Goal: Information Seeking & Learning: Learn about a topic

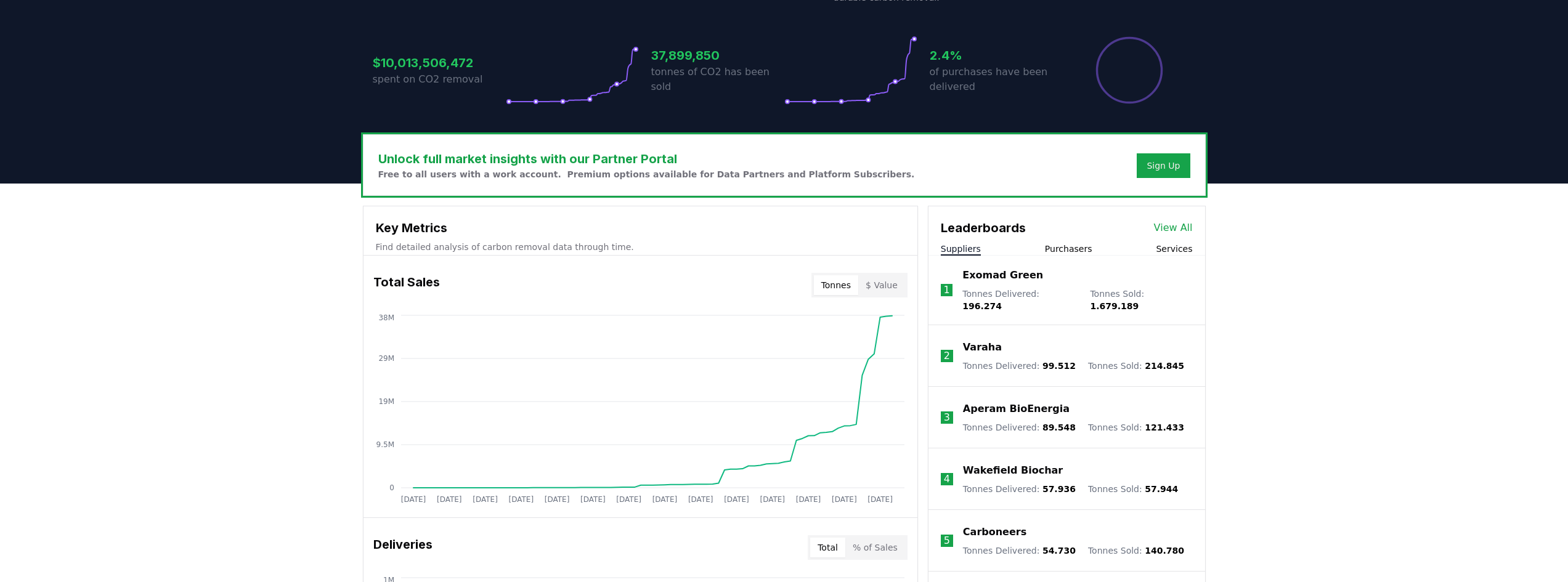
scroll to position [308, 0]
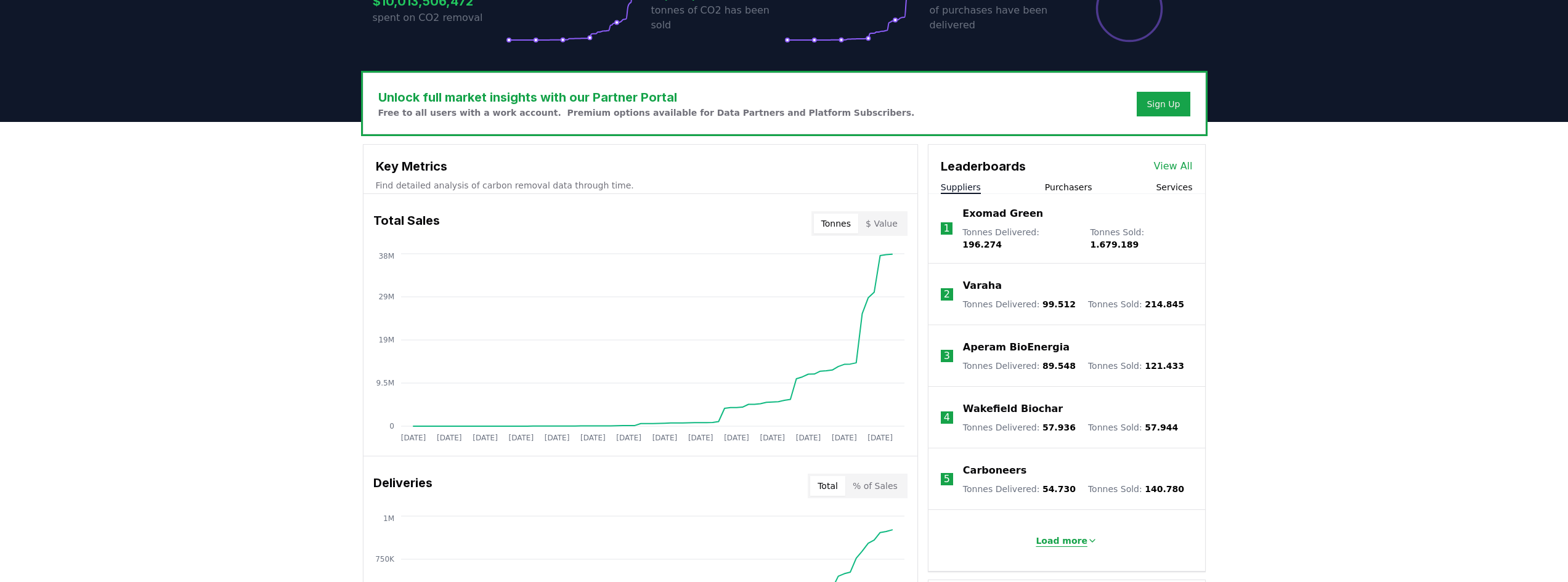
click at [1087, 536] on icon at bounding box center [1092, 540] width 10 height 10
click at [960, 214] on li "1 Exomad Green Tonnes Delivered : 196.274 Tonnes Sold : 1.679.189" at bounding box center [1066, 229] width 277 height 70
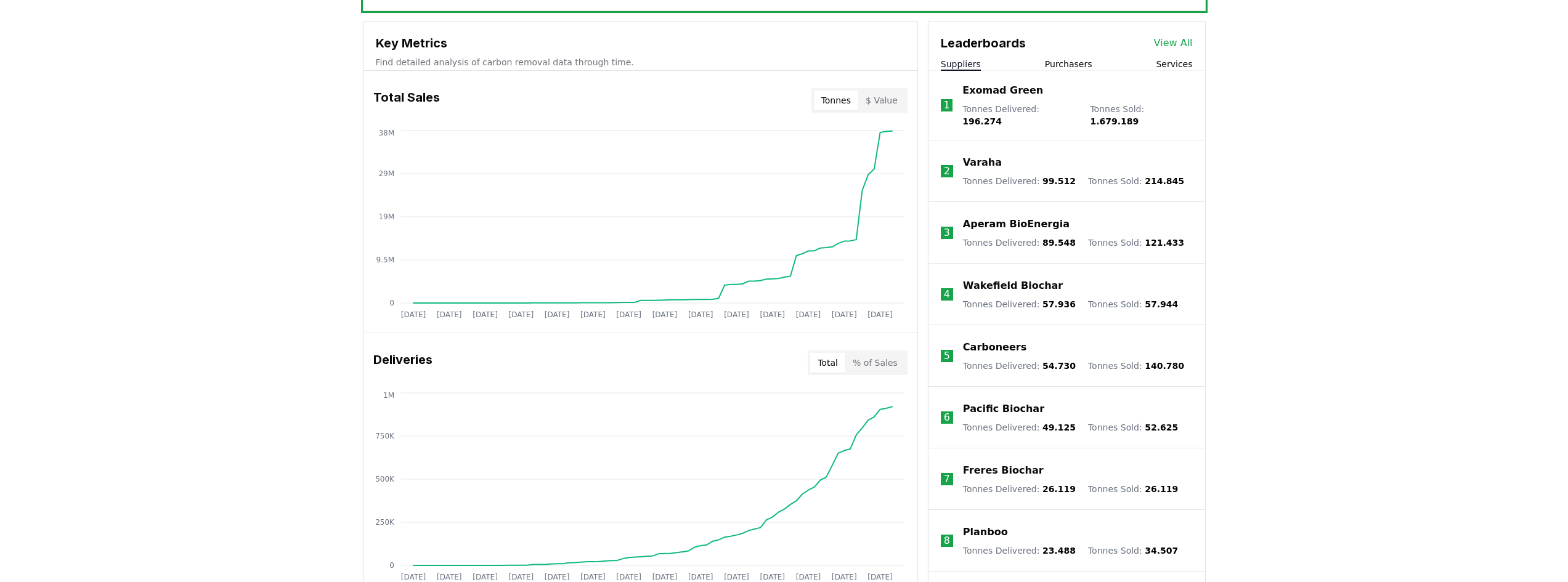
scroll to position [184, 0]
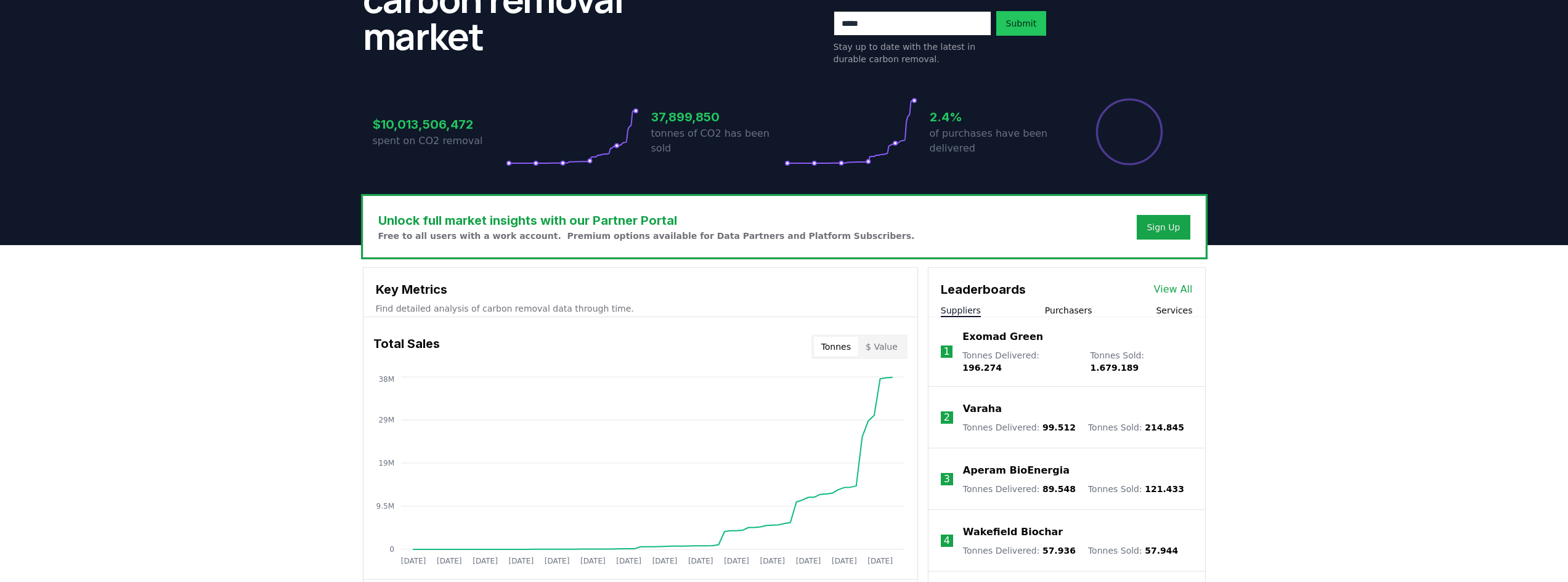
click at [1186, 293] on link "View All" at bounding box center [1173, 290] width 39 height 15
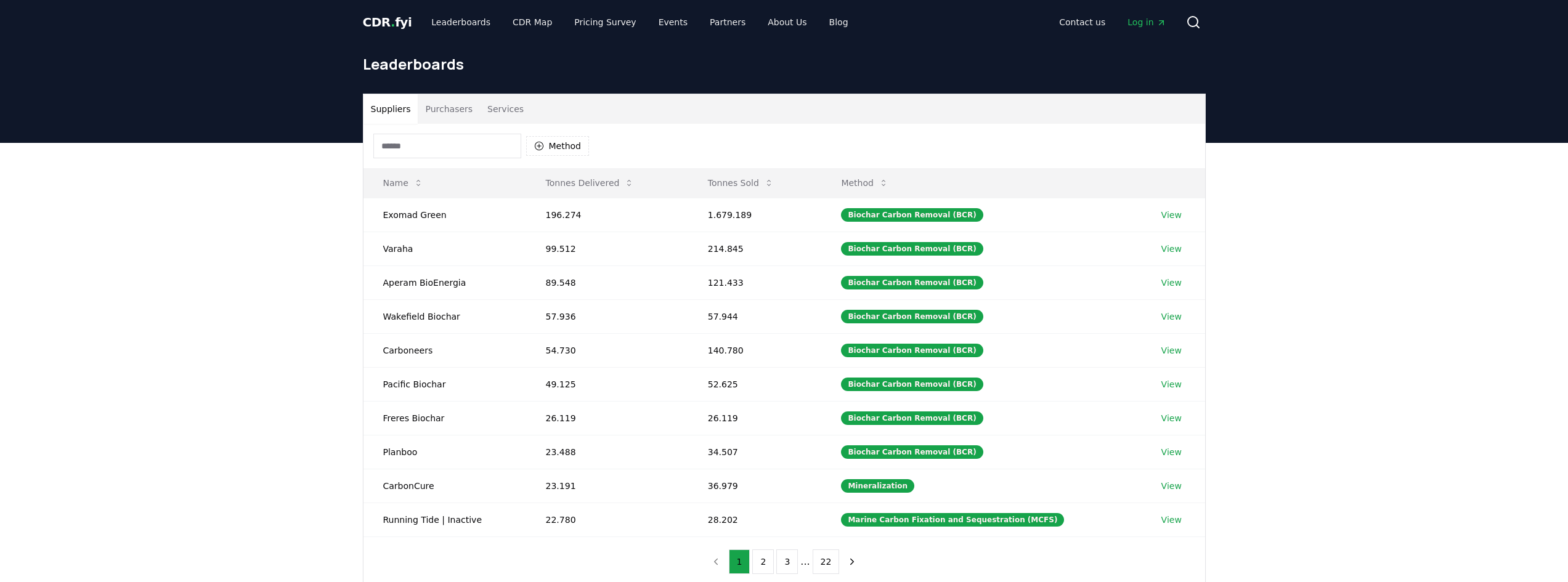
click at [436, 154] on input at bounding box center [447, 146] width 148 height 25
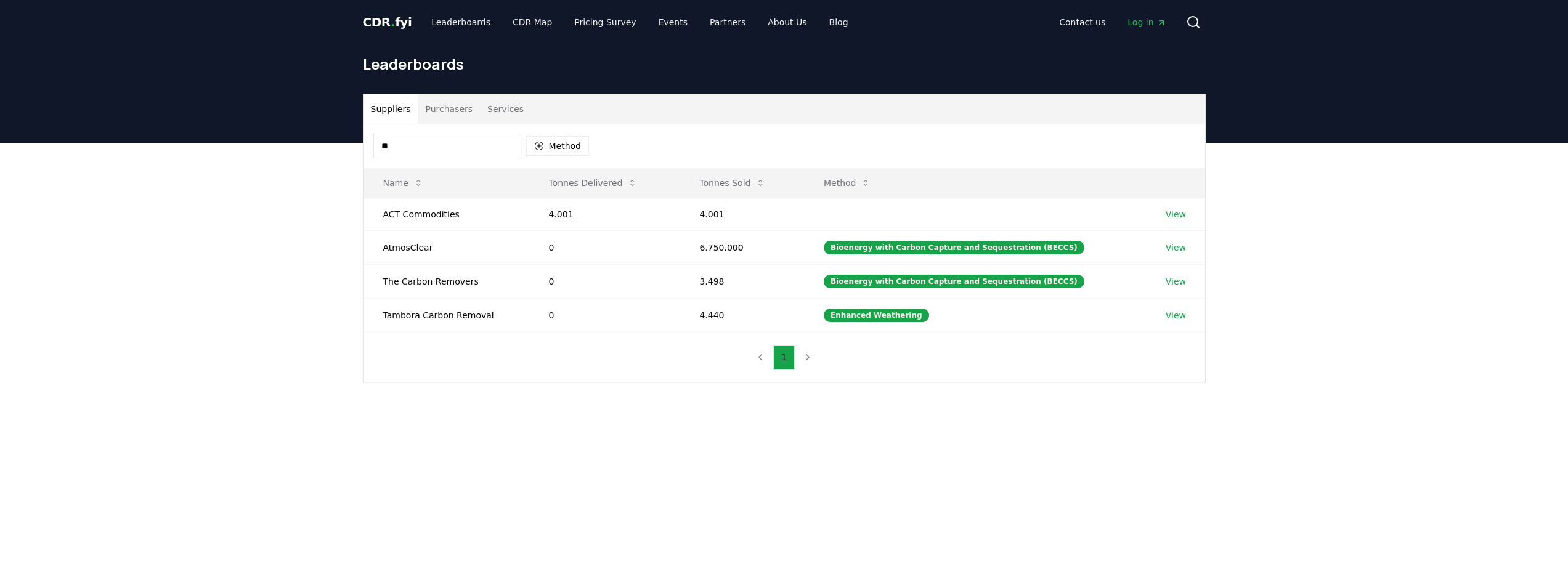
type input "*"
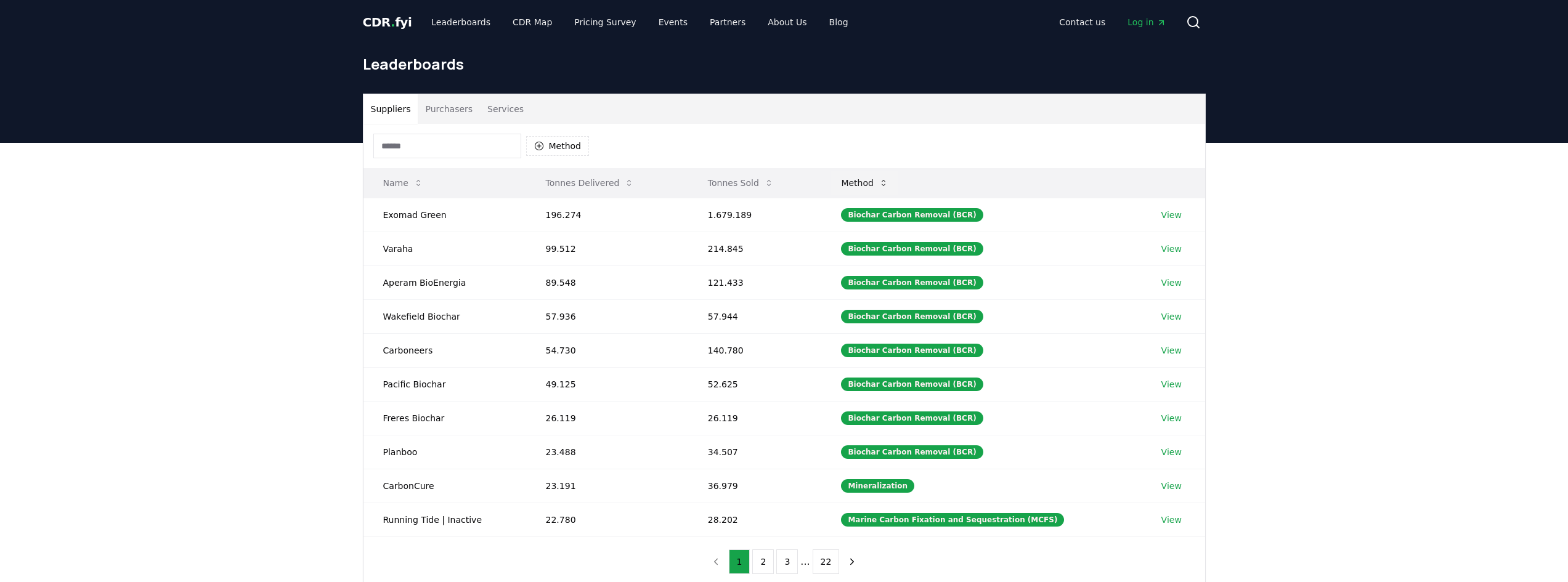
click at [898, 182] on button "Method" at bounding box center [864, 182] width 67 height 25
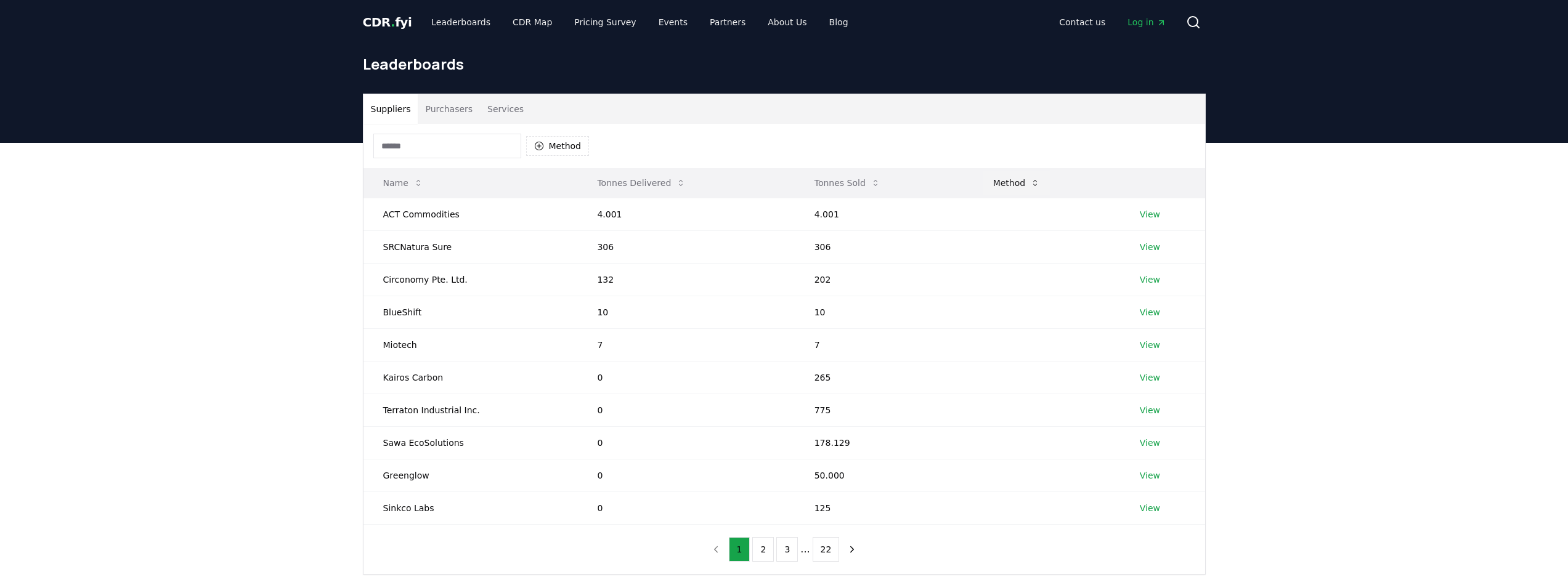
click at [987, 180] on button "Method" at bounding box center [1016, 182] width 67 height 25
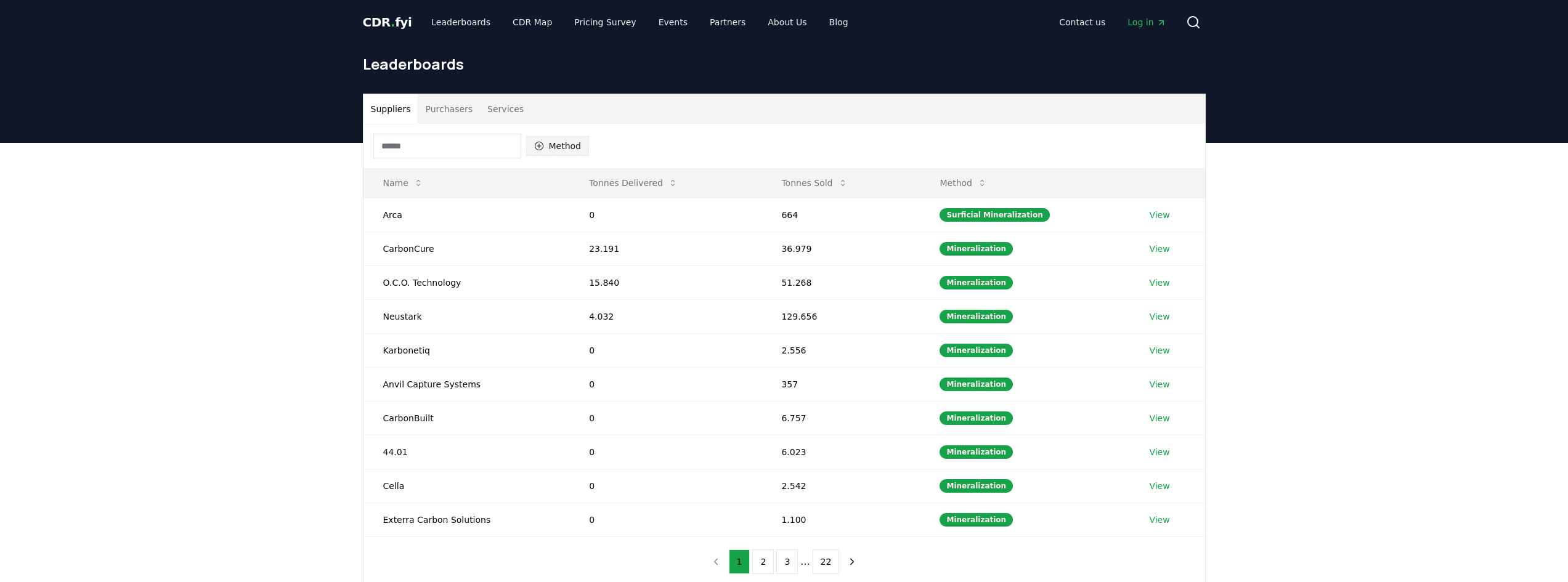
click at [530, 142] on button "Method" at bounding box center [557, 146] width 64 height 20
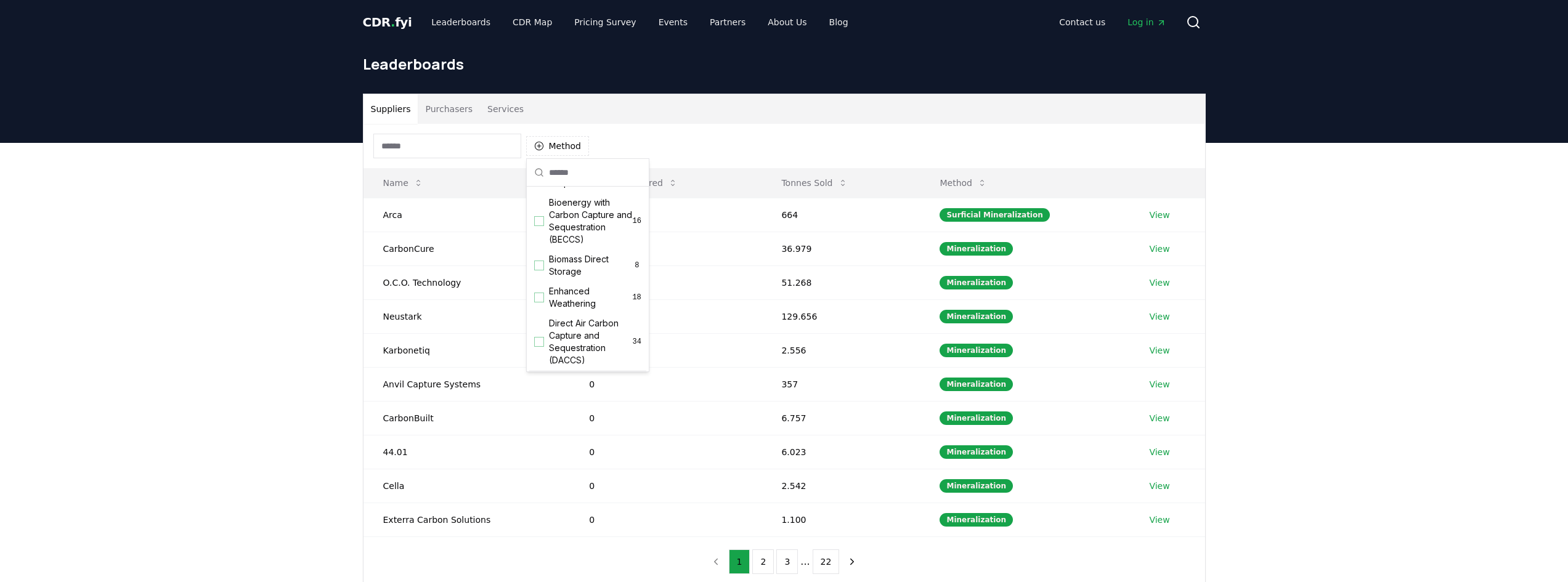
scroll to position [157, 0]
click at [267, 295] on div "Suppliers Purchasers Services Method Name Tonnes Delivered Tonnes Sold Method A…" at bounding box center [784, 389] width 1568 height 494
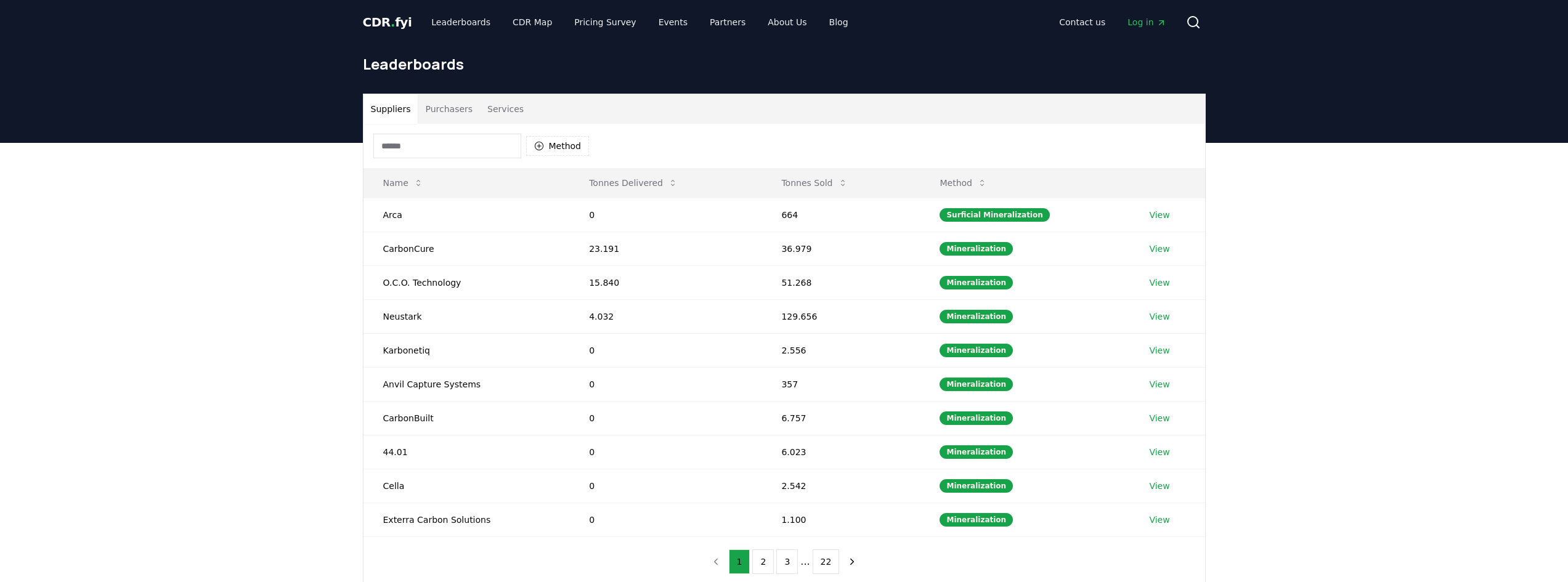
click at [401, 15] on span "CDR . fyi" at bounding box center [388, 22] width 50 height 15
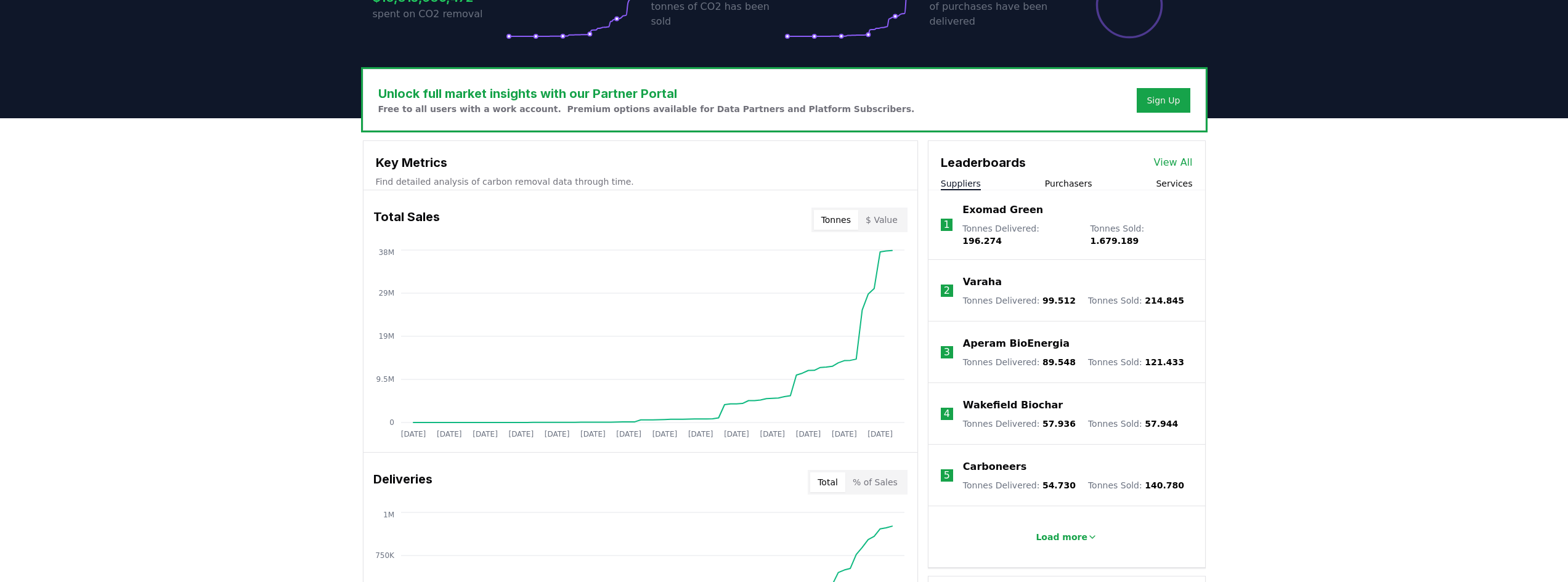
scroll to position [308, 0]
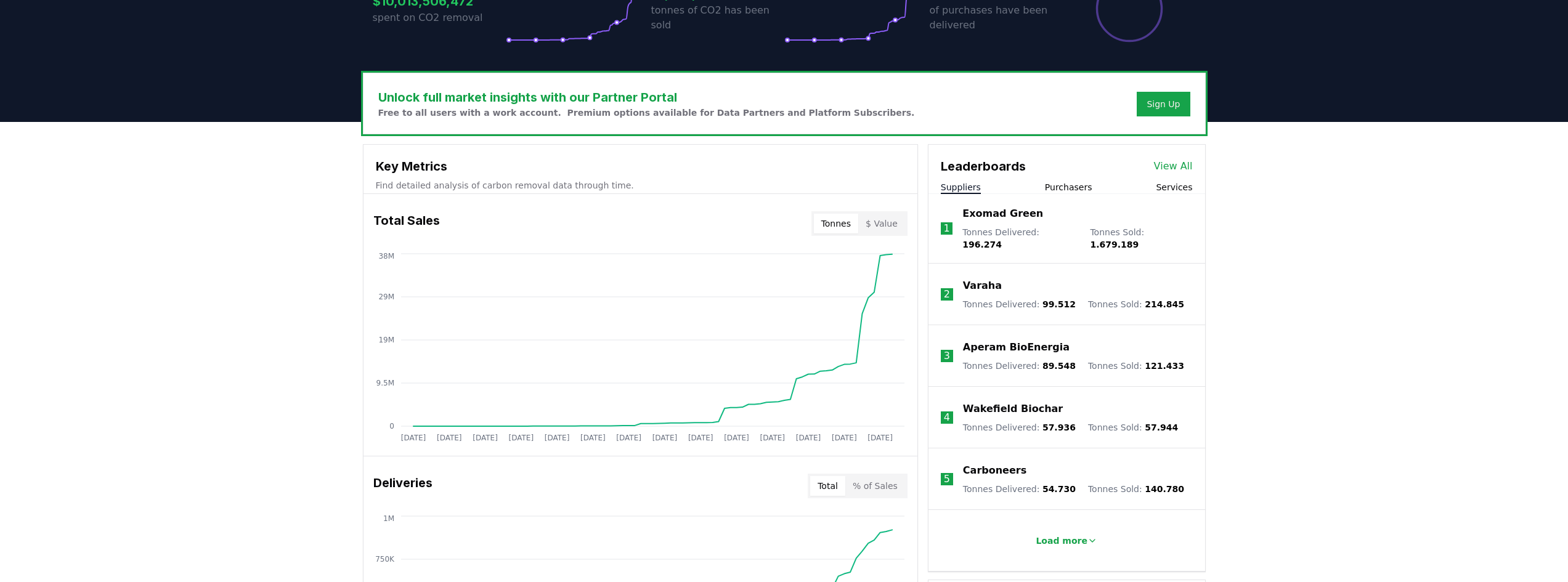
click at [988, 218] on p "Exomad Green" at bounding box center [1003, 214] width 81 height 15
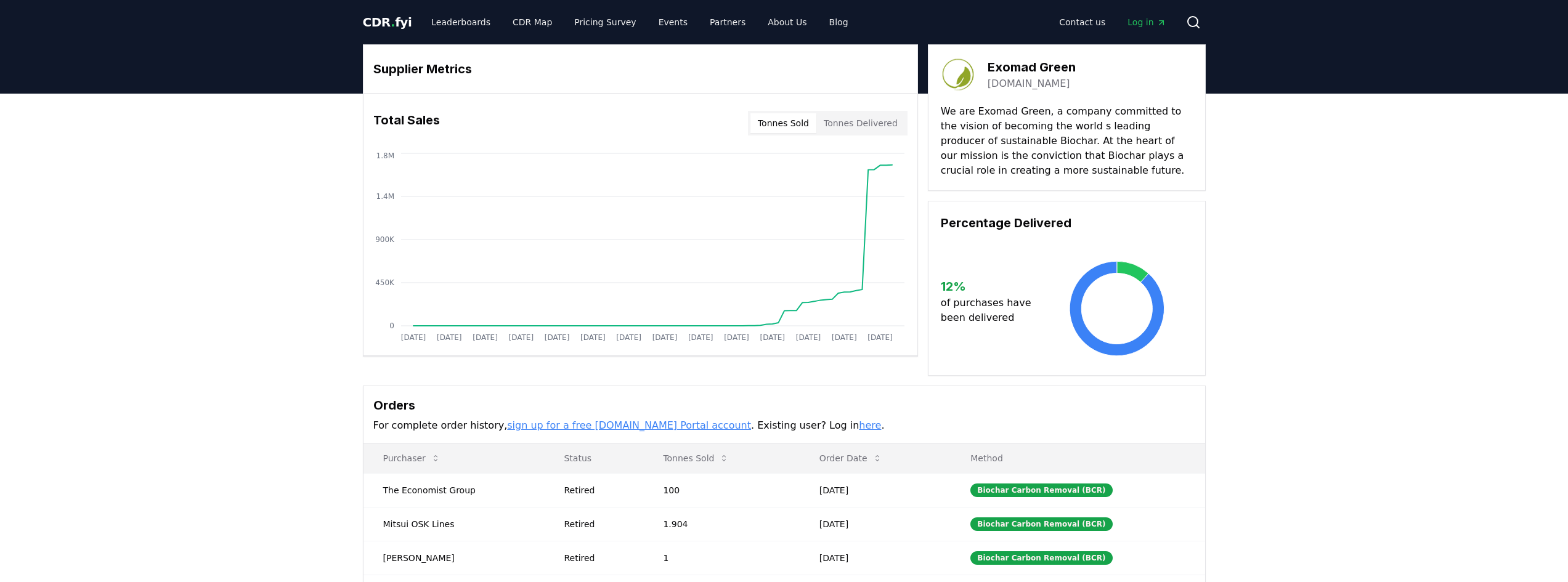
click at [867, 112] on div "Tonnes Sold Tonnes Delivered" at bounding box center [828, 123] width 160 height 25
click at [865, 122] on button "Tonnes Delivered" at bounding box center [861, 123] width 89 height 20
click at [807, 118] on button "Tonnes Sold" at bounding box center [783, 123] width 66 height 20
click at [567, 28] on link "Pricing Survey" at bounding box center [605, 22] width 81 height 22
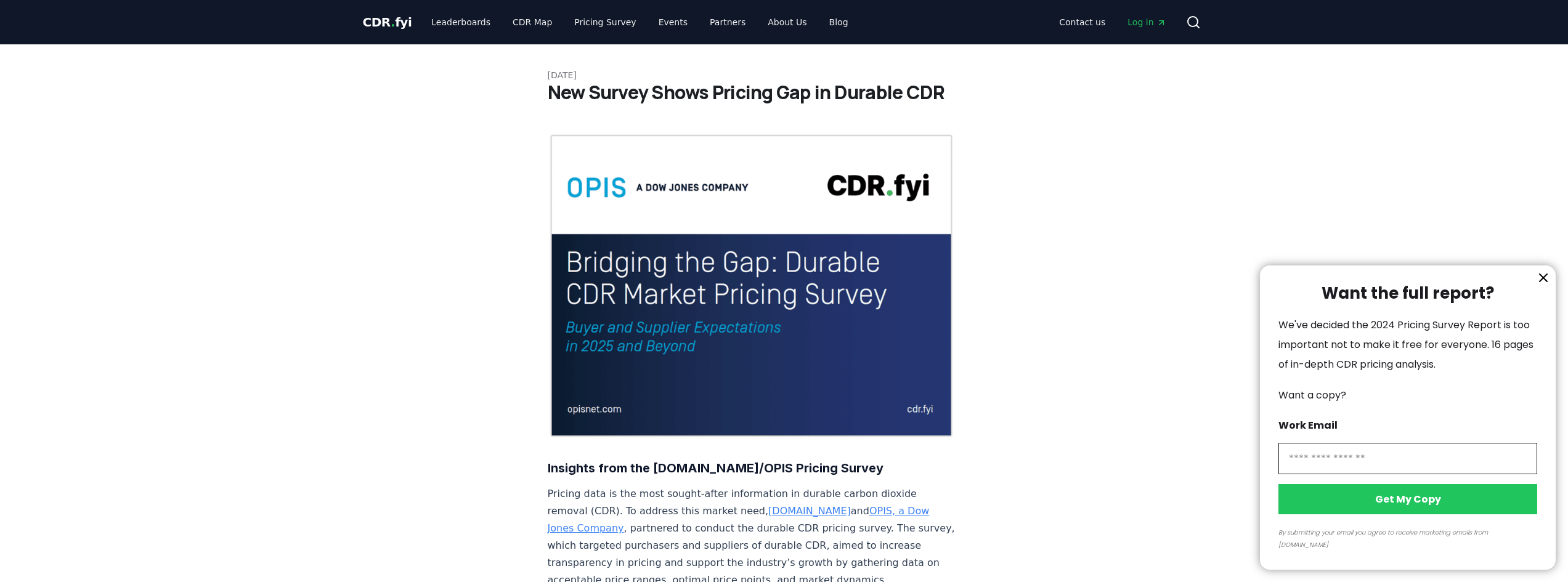
click at [757, 22] on div at bounding box center [784, 291] width 1568 height 582
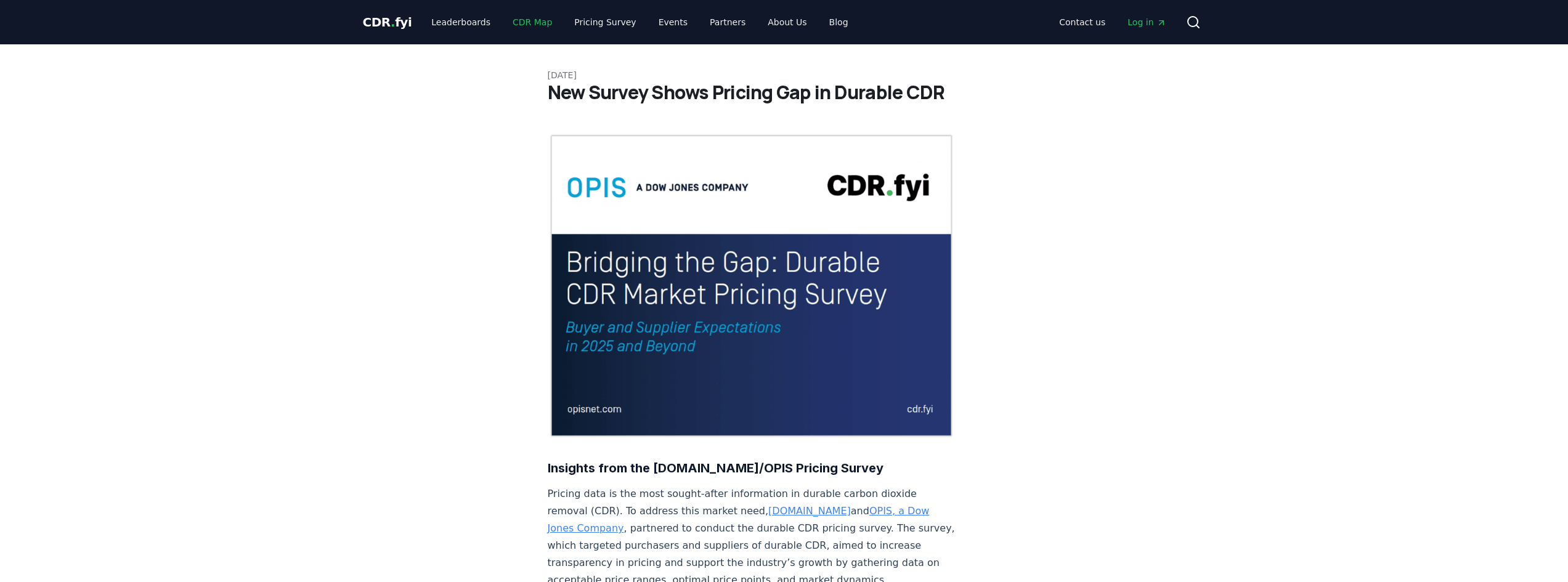
click at [509, 28] on link "CDR Map" at bounding box center [532, 22] width 59 height 22
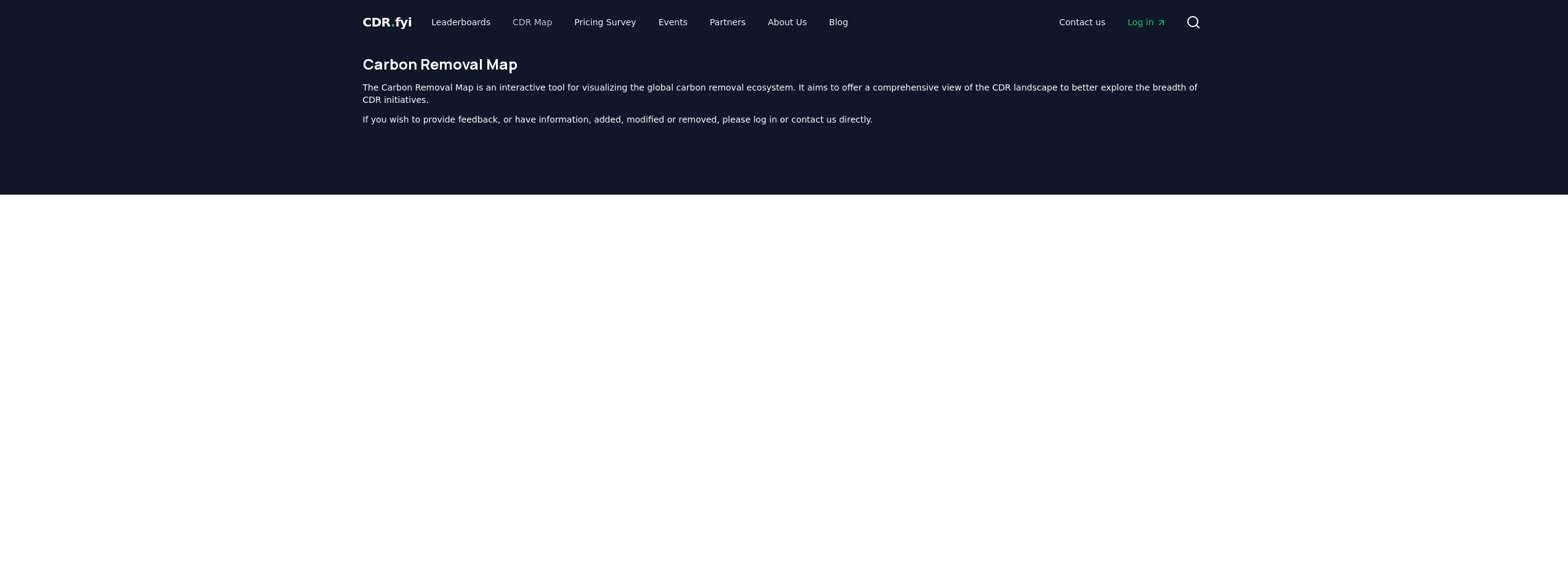
scroll to position [380, 0]
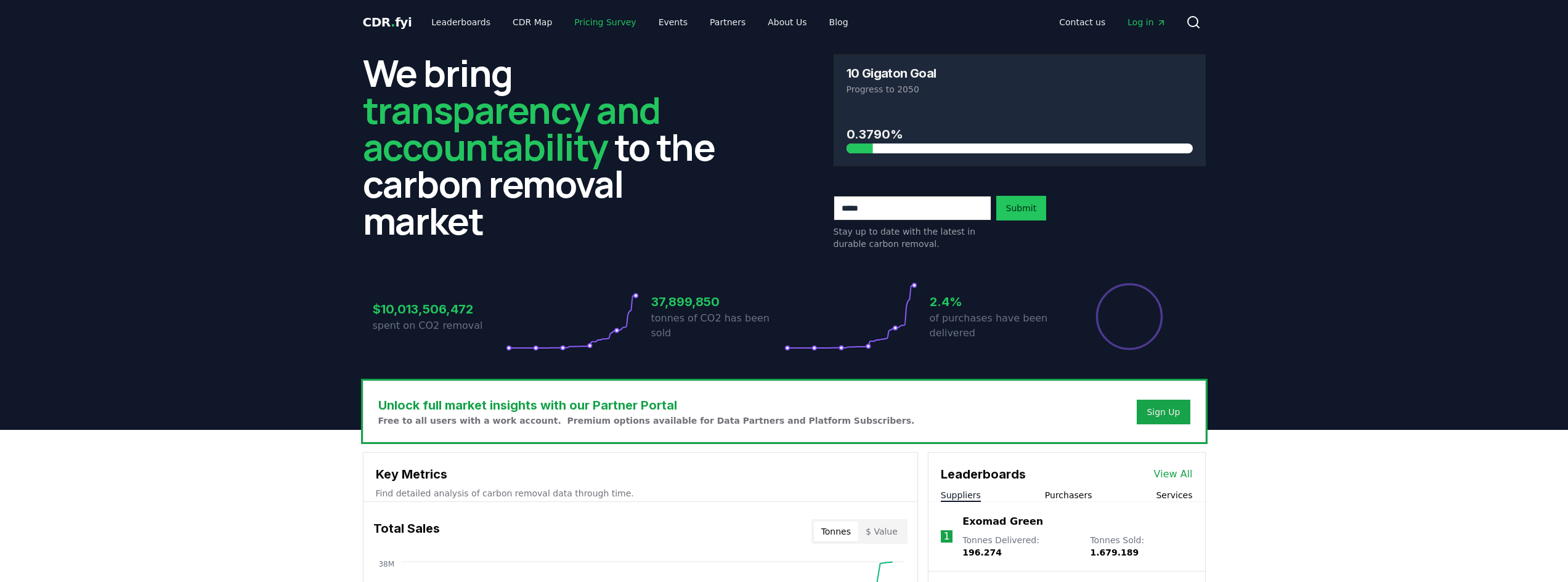
click at [586, 23] on link "Pricing Survey" at bounding box center [605, 22] width 81 height 22
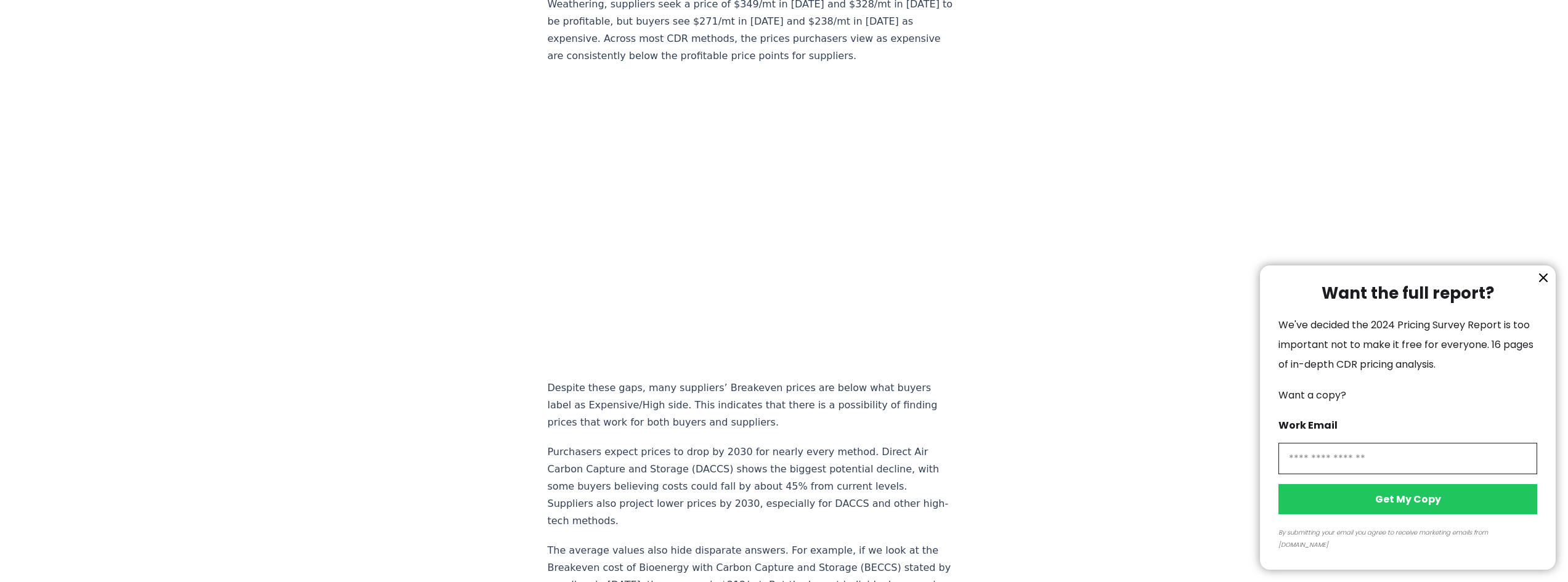
scroll to position [616, 0]
